Goal: Transaction & Acquisition: Purchase product/service

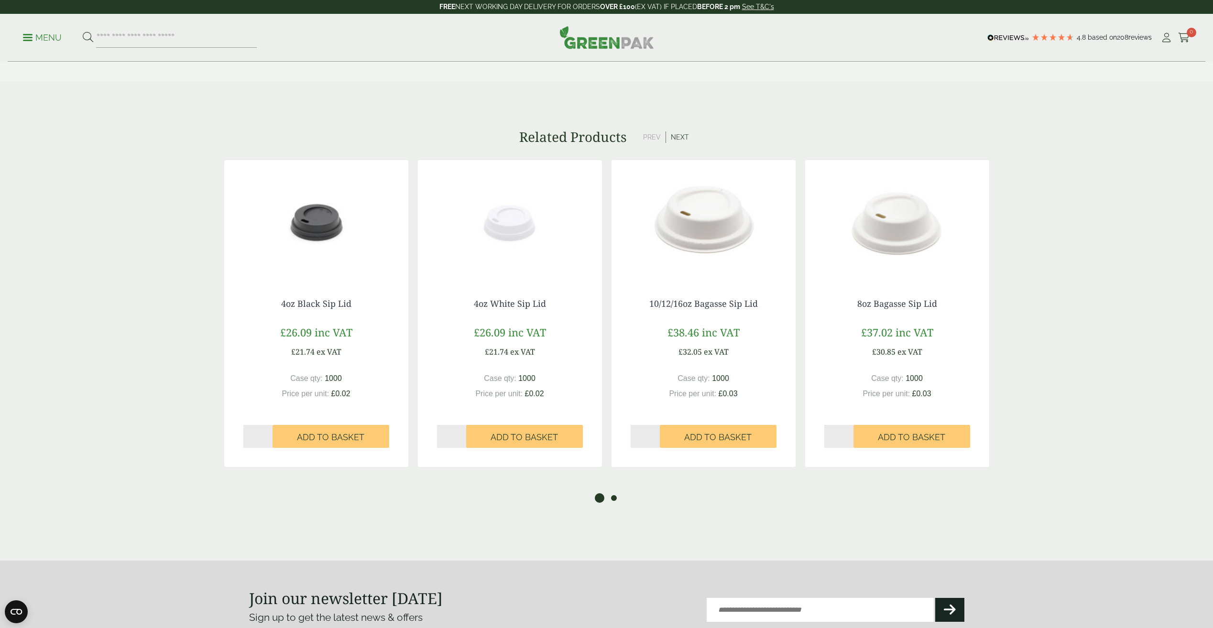
scroll to position [622, 0]
click at [616, 500] on button "2" at bounding box center [614, 499] width 10 height 10
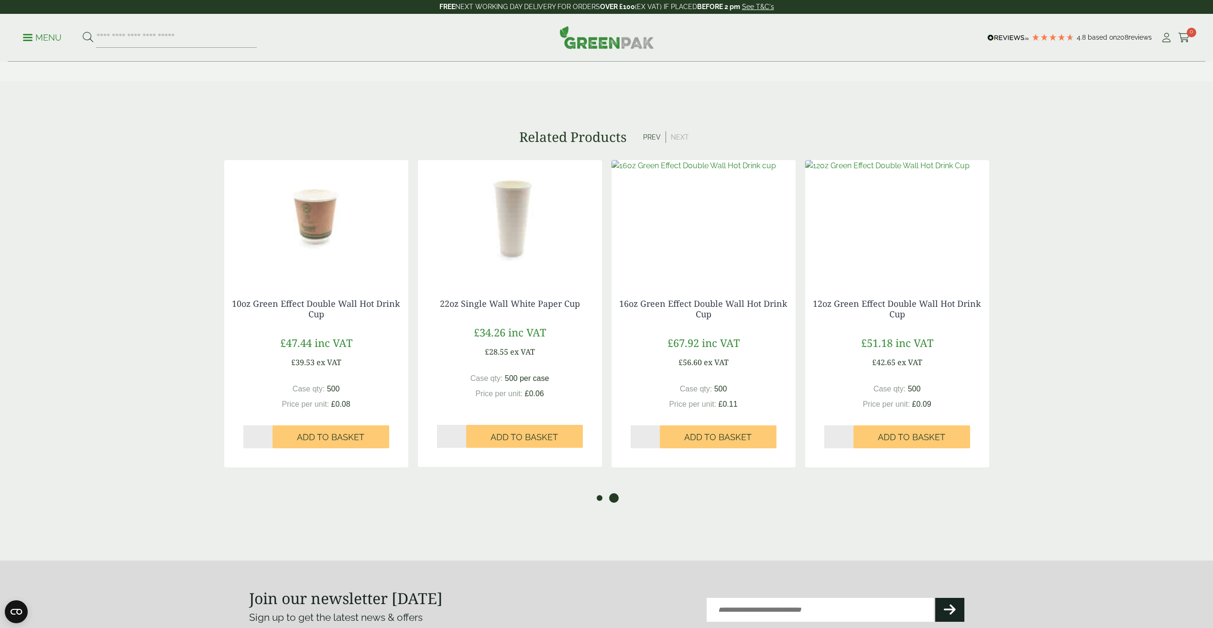
click at [601, 500] on button "1" at bounding box center [600, 499] width 10 height 10
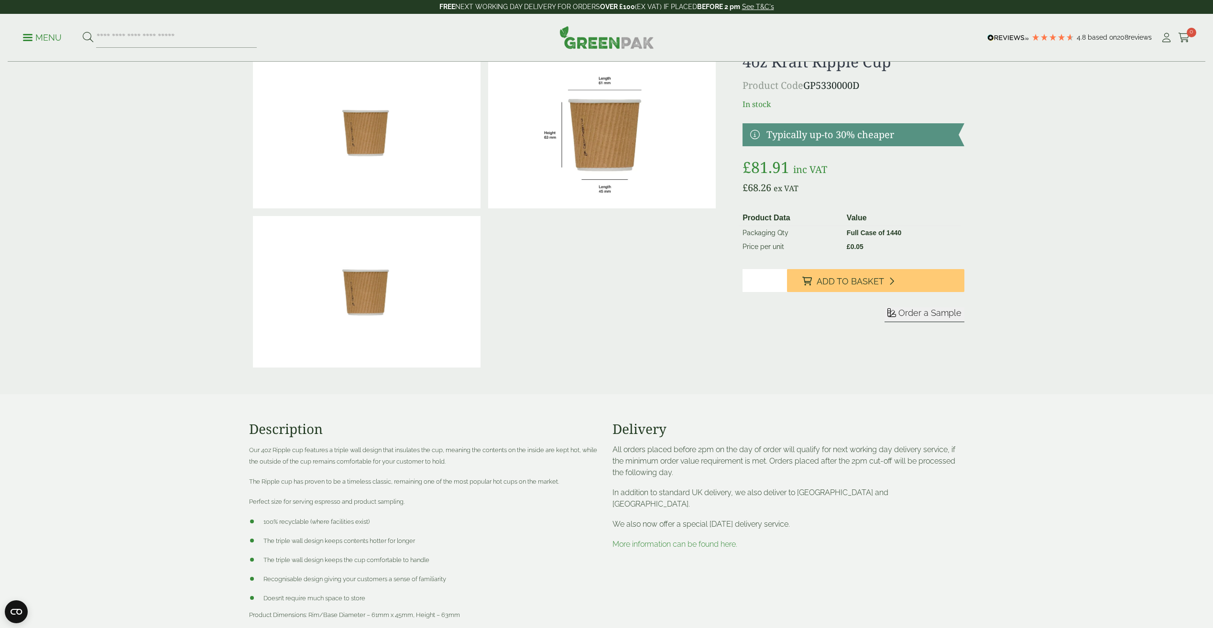
scroll to position [0, 0]
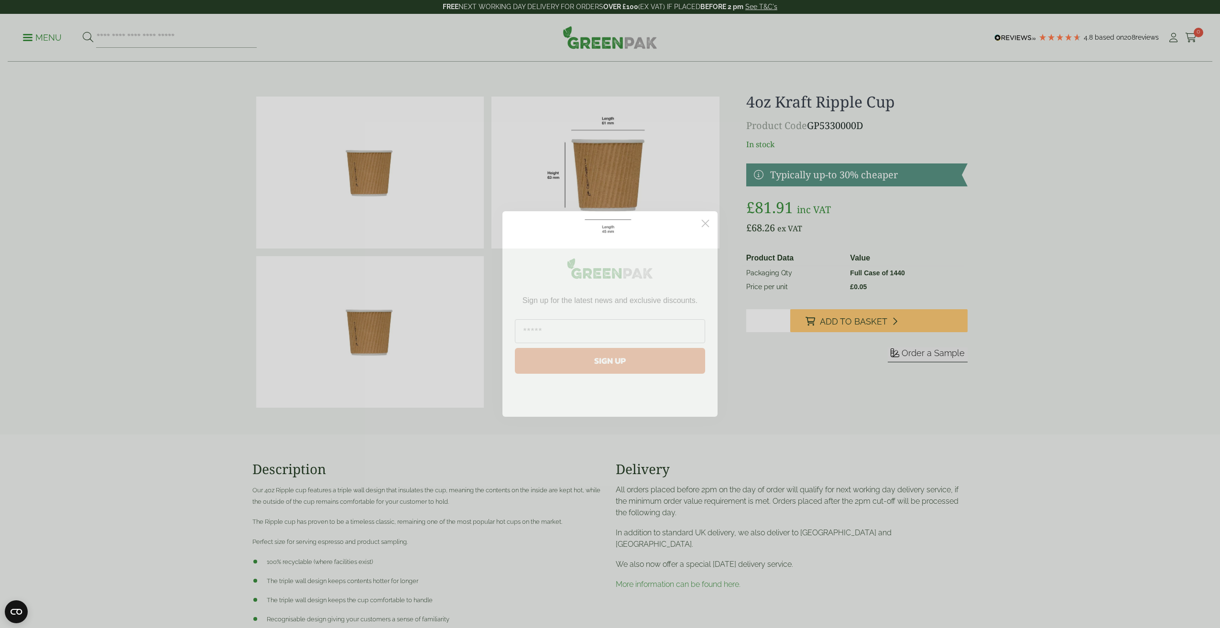
click at [707, 223] on circle "Close dialog" at bounding box center [706, 224] width 16 height 16
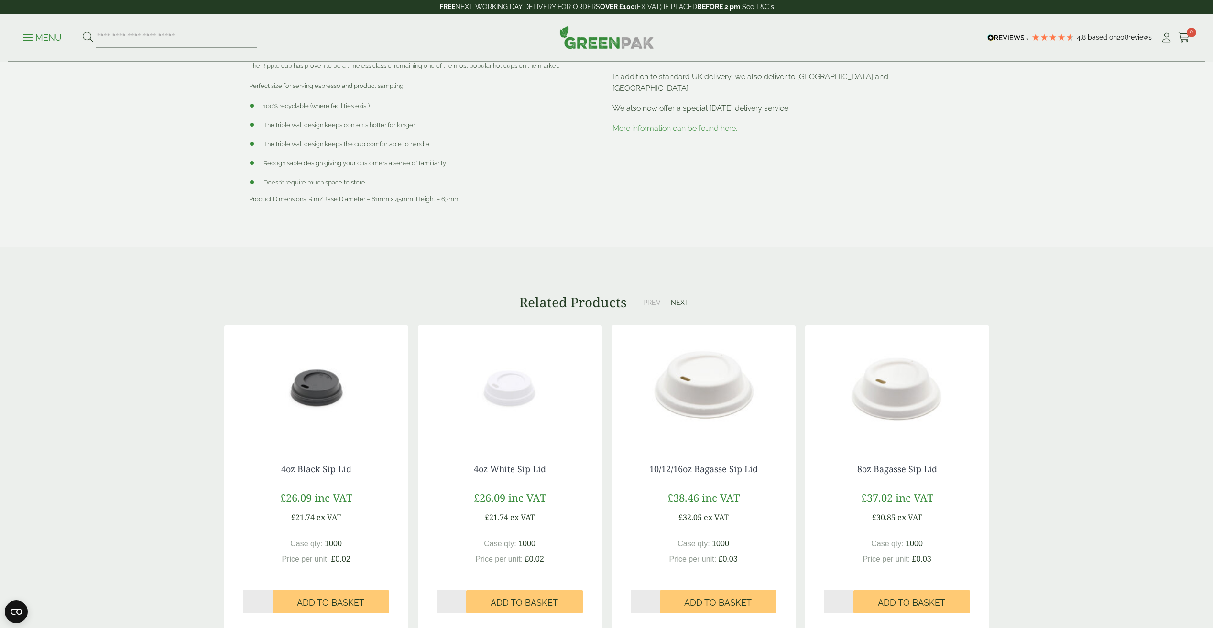
scroll to position [526, 0]
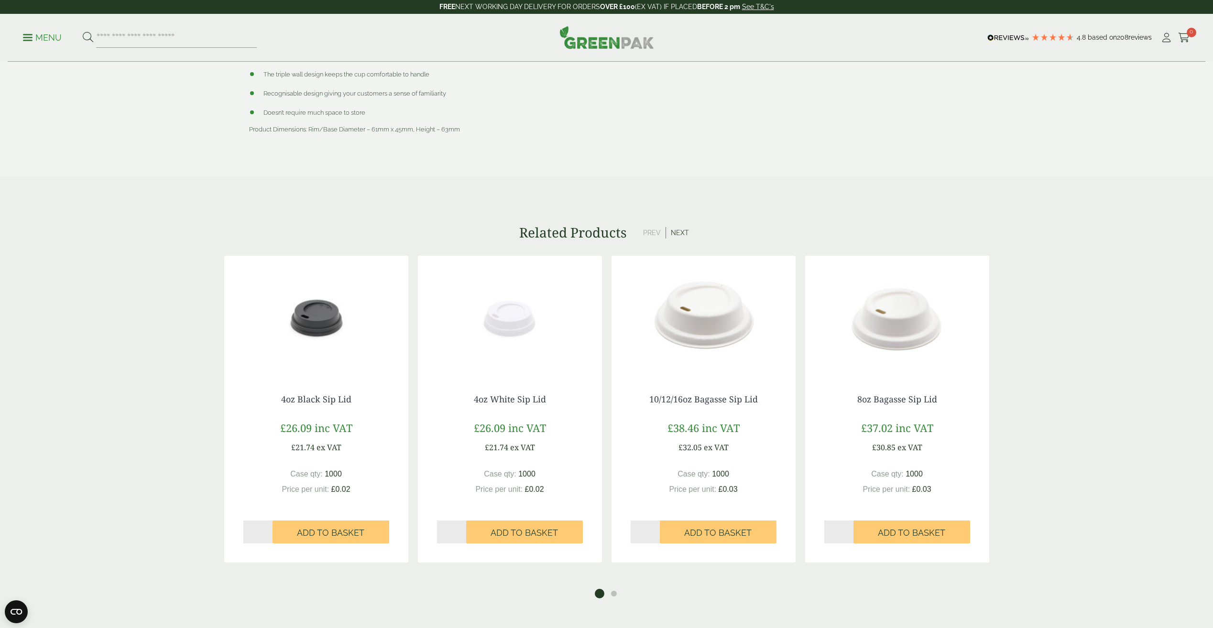
click at [316, 320] on img at bounding box center [316, 316] width 184 height 120
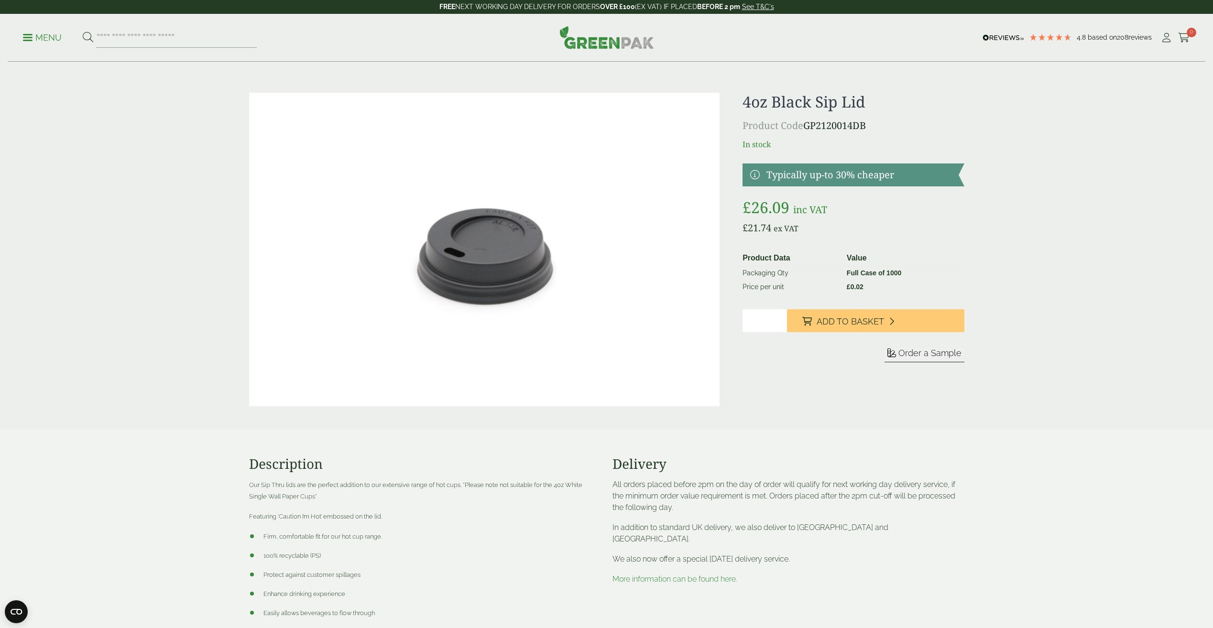
click at [494, 241] on img at bounding box center [484, 250] width 471 height 314
